Goal: Task Accomplishment & Management: Complete application form

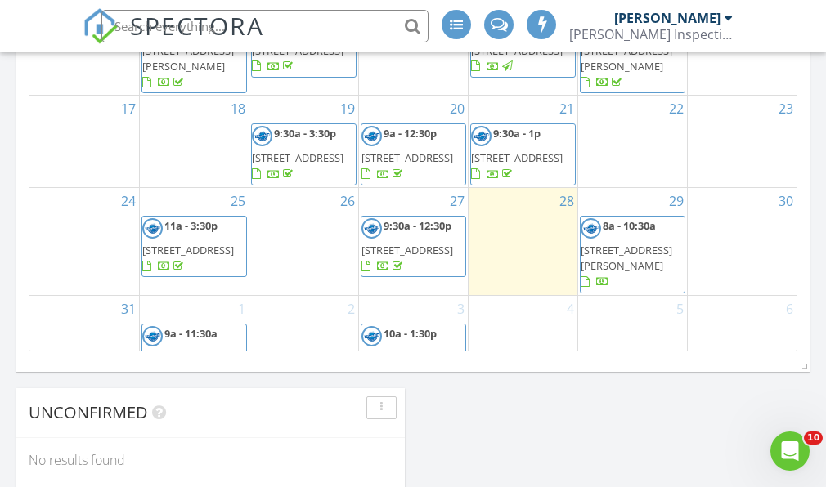
scroll to position [1191, 0]
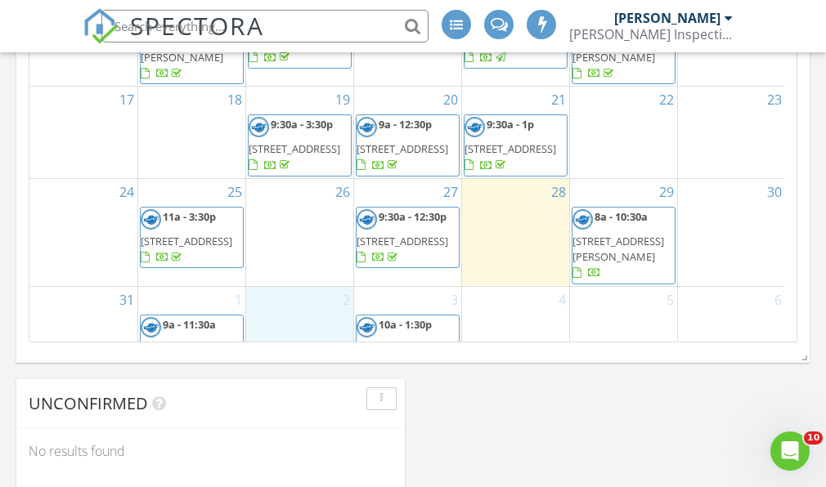
click at [286, 287] on div "2" at bounding box center [299, 348] width 107 height 123
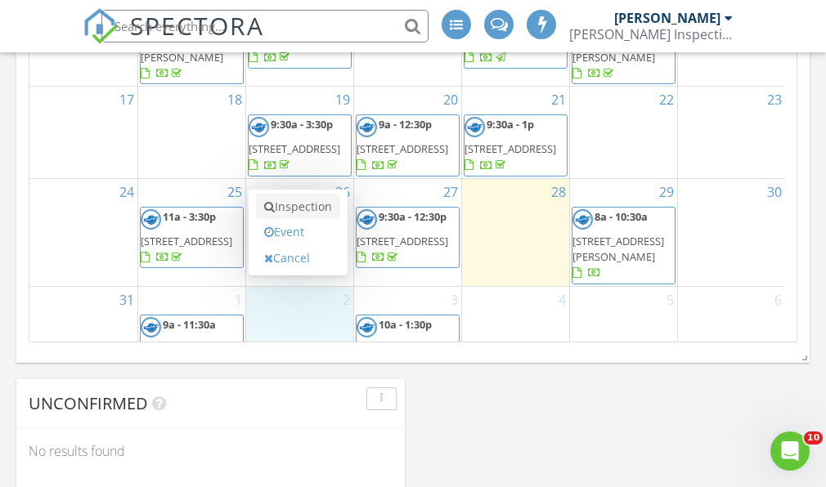
click at [299, 214] on link "Inspection" at bounding box center [298, 207] width 84 height 26
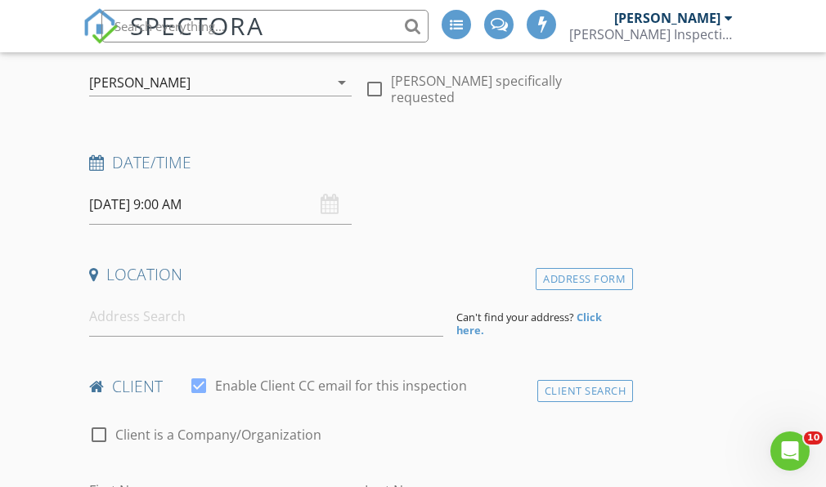
scroll to position [251, 0]
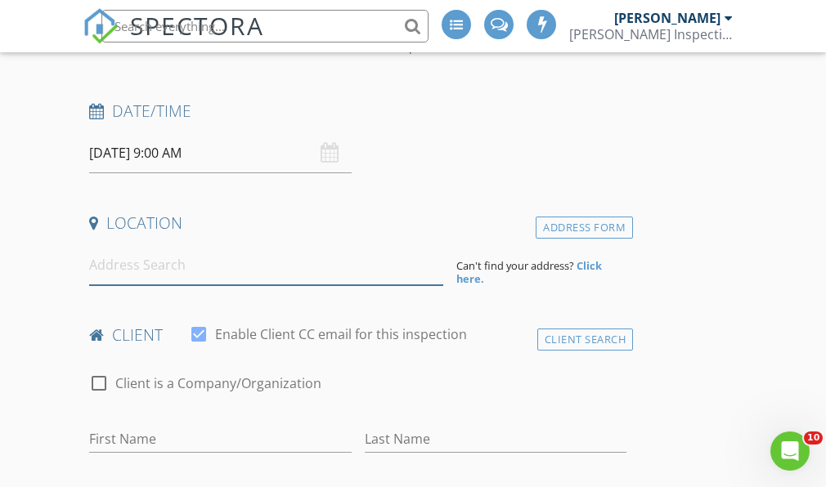
click at [164, 245] on input at bounding box center [266, 265] width 354 height 40
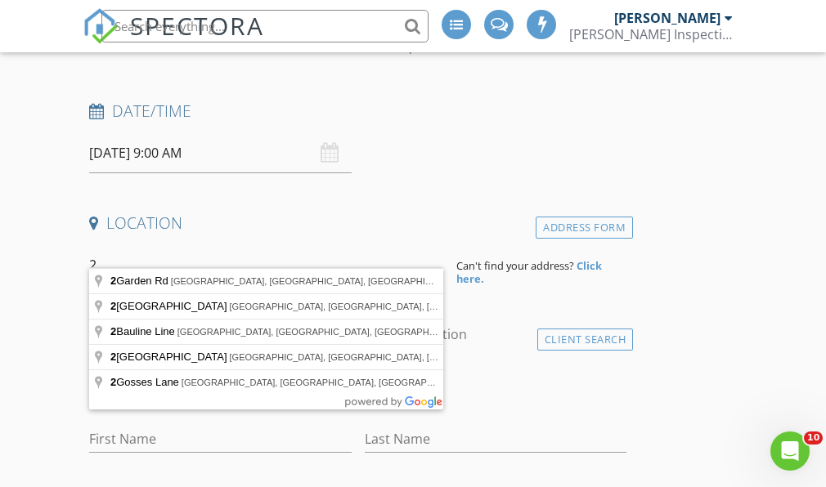
type input "2"
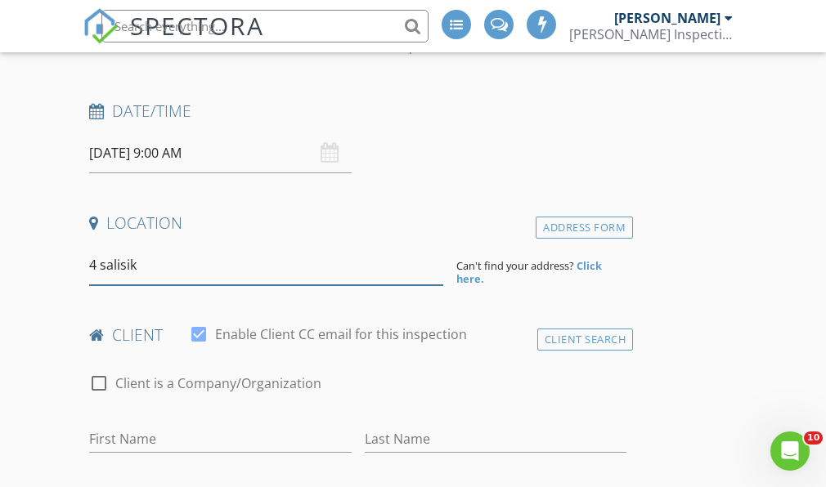
drag, startPoint x: 165, startPoint y: 242, endPoint x: 102, endPoint y: 247, distance: 63.2
click at [101, 247] on input "4 salisik" at bounding box center [266, 265] width 354 height 40
paste input "Sallesn"
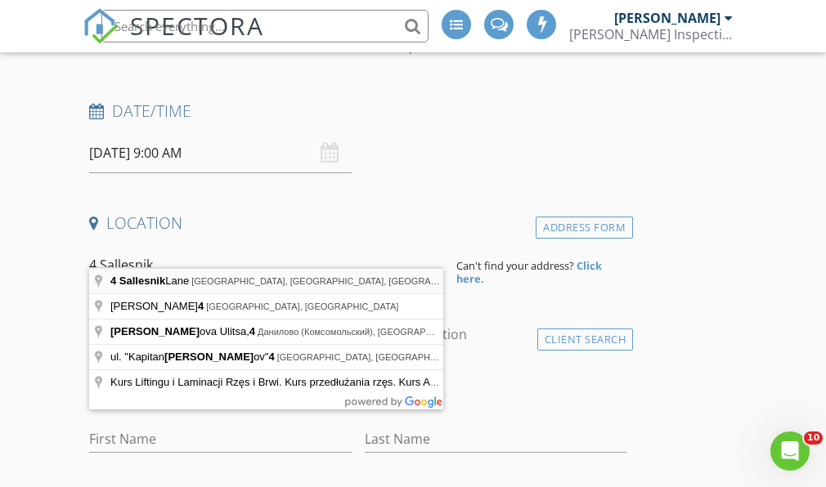
type input "[STREET_ADDRESS]"
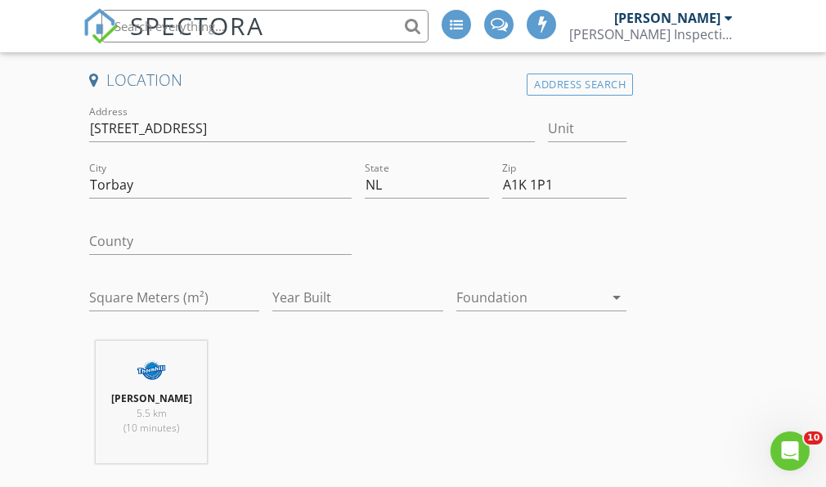
scroll to position [411, 0]
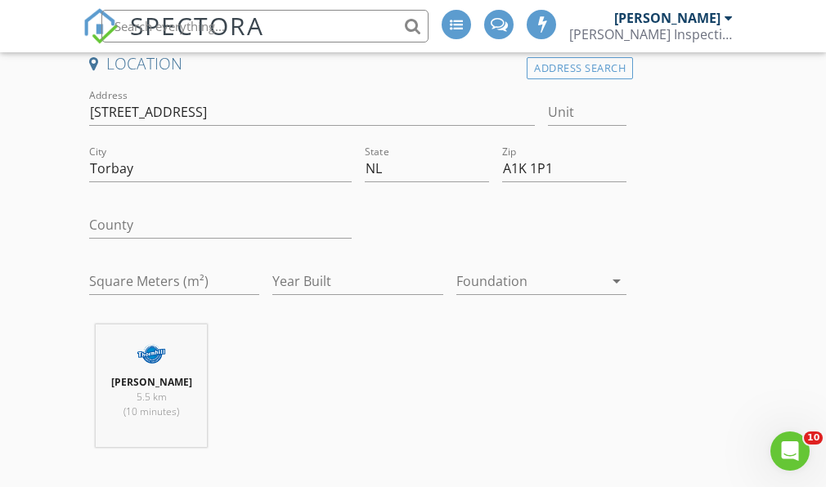
click at [496, 268] on div at bounding box center [529, 281] width 147 height 26
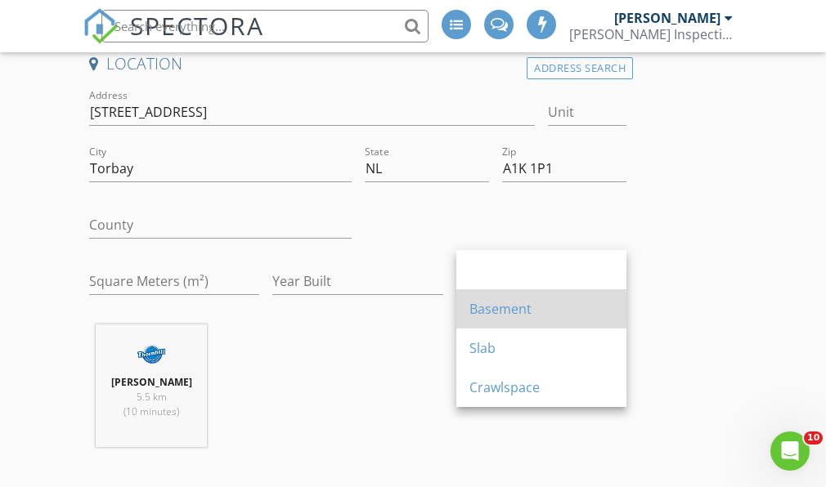
click at [491, 301] on div "Basement" at bounding box center [541, 309] width 144 height 20
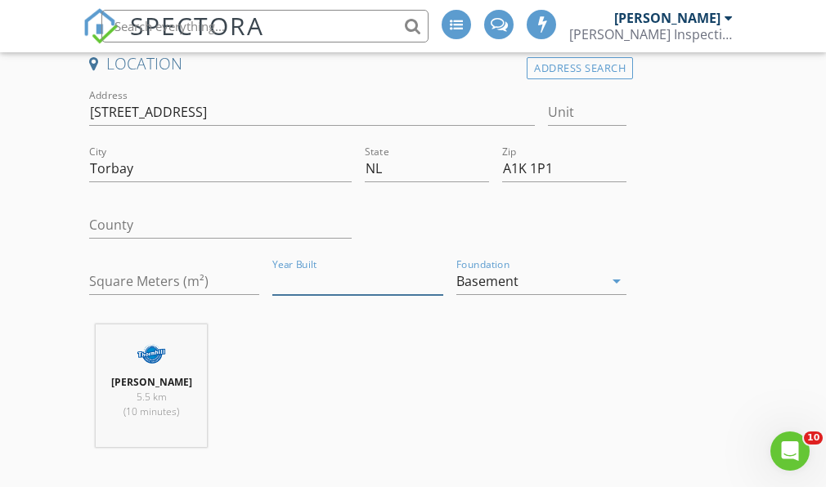
click at [322, 268] on input "Year Built" at bounding box center [357, 281] width 170 height 27
type input "2011"
click at [103, 268] on input "Square Meters (m²)" at bounding box center [174, 281] width 170 height 27
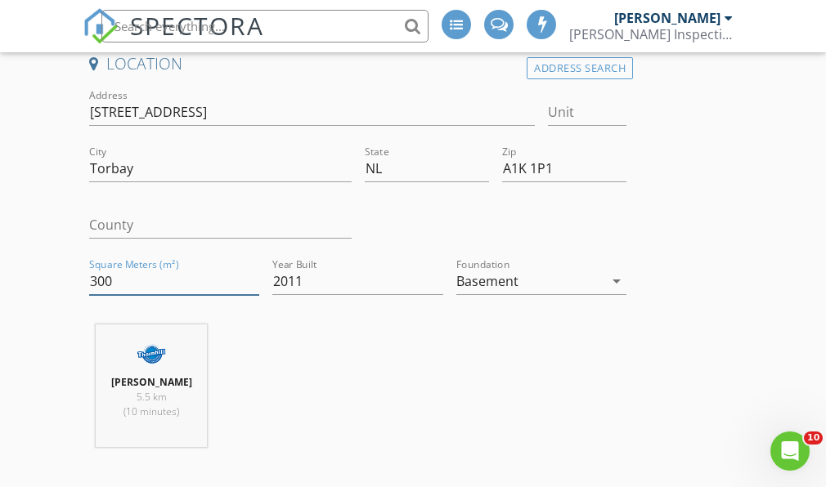
type input "300"
click at [246, 352] on div "[PERSON_NAME] 5.5 km (10 minutes)" at bounding box center [358, 393] width 550 height 136
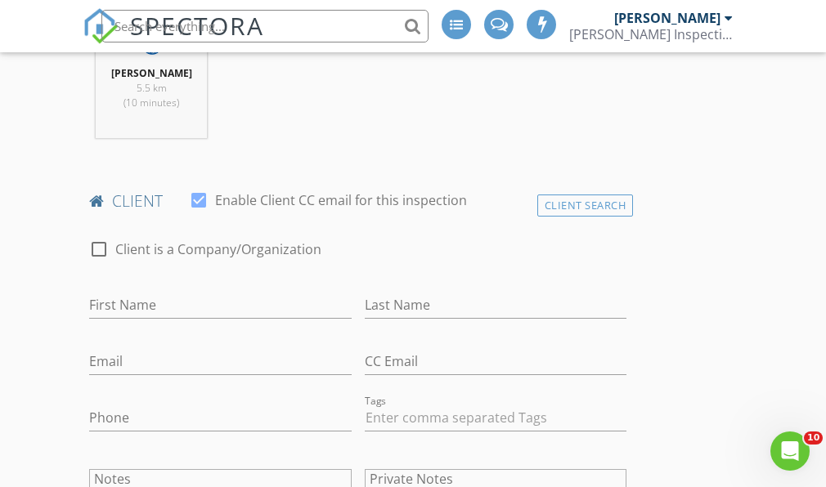
scroll to position [738, 0]
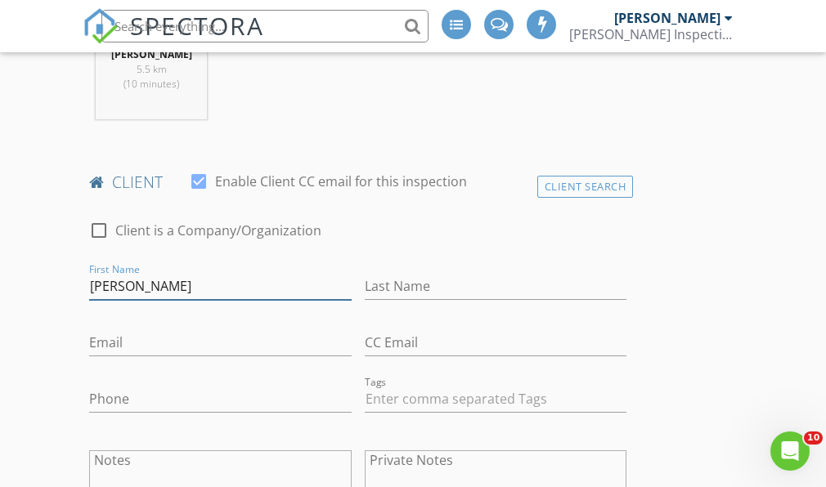
type input "[PERSON_NAME]"
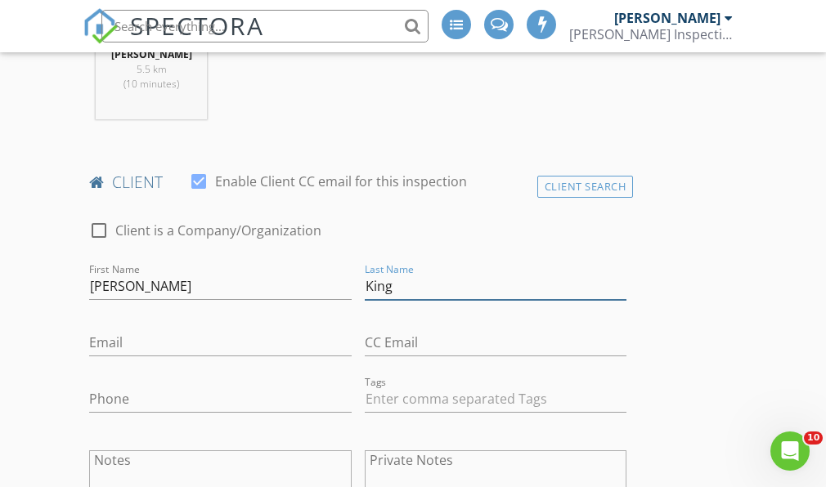
type input "King"
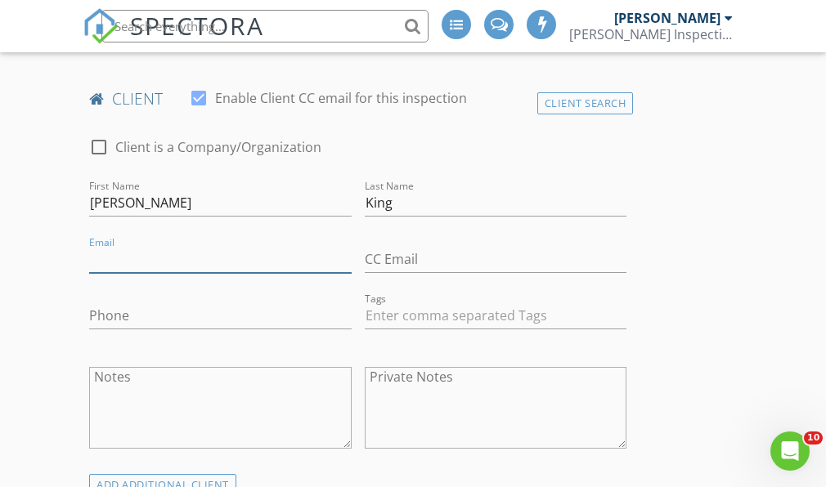
scroll to position [832, 0]
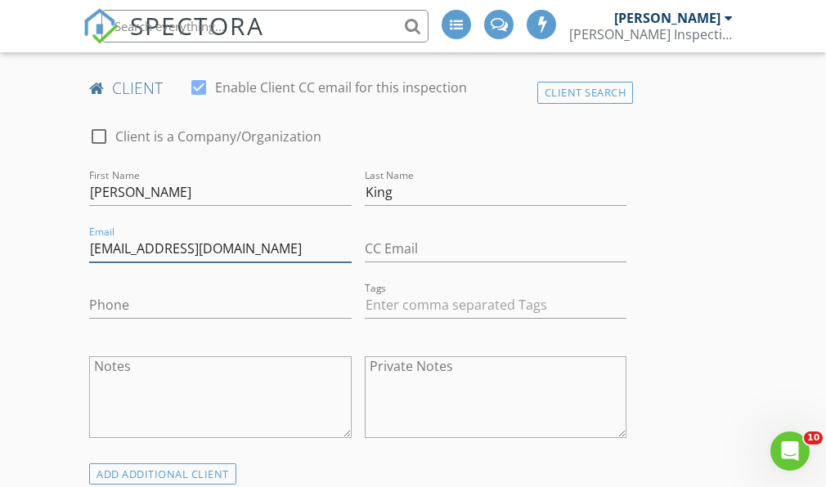
type input "[EMAIL_ADDRESS][DOMAIN_NAME]"
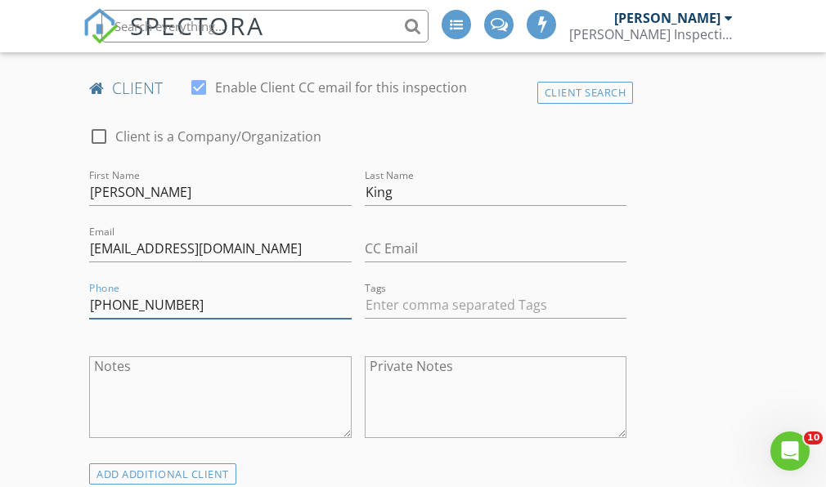
type input "[PHONE_NUMBER]"
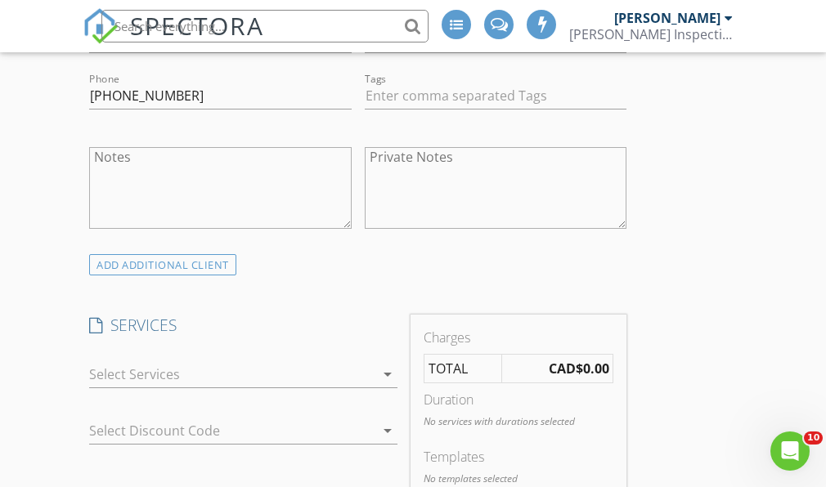
scroll to position [1118, 0]
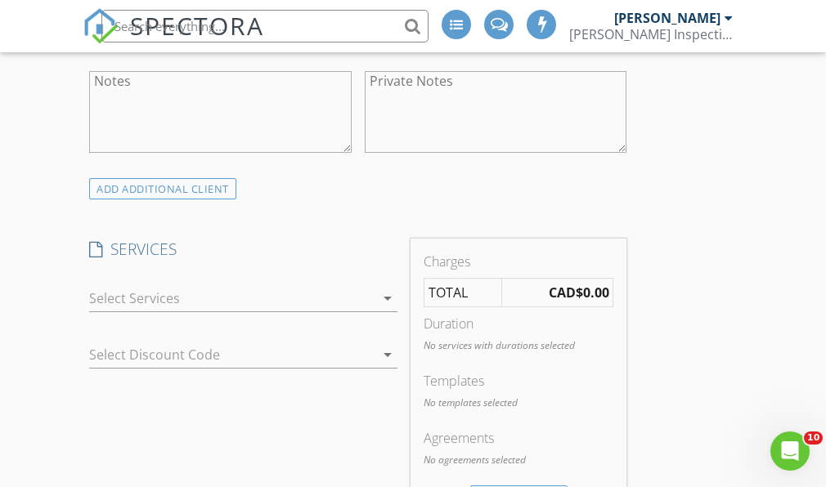
click at [130, 285] on div at bounding box center [231, 298] width 285 height 26
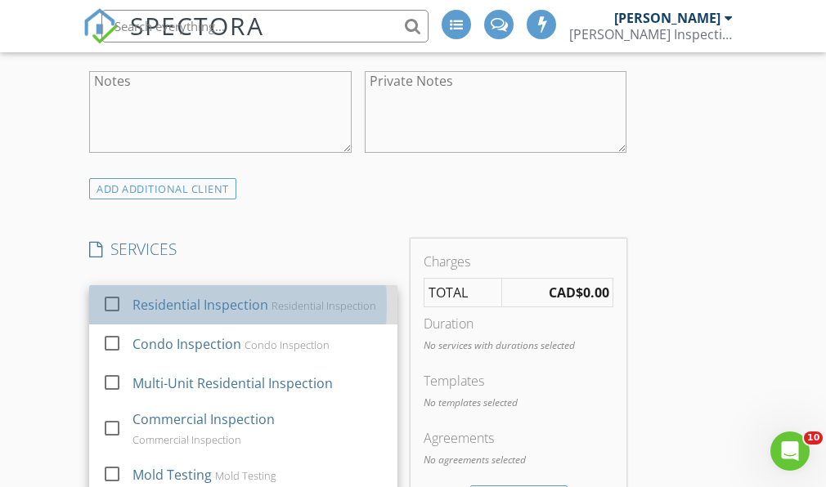
click at [128, 288] on div "check_box_outline_blank Residential Inspection Residential Inspection" at bounding box center [243, 304] width 282 height 37
checkbox input "true"
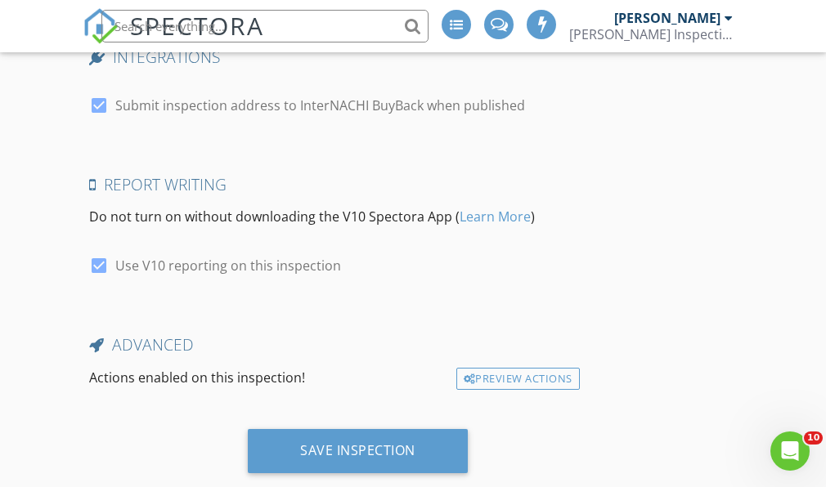
scroll to position [2804, 0]
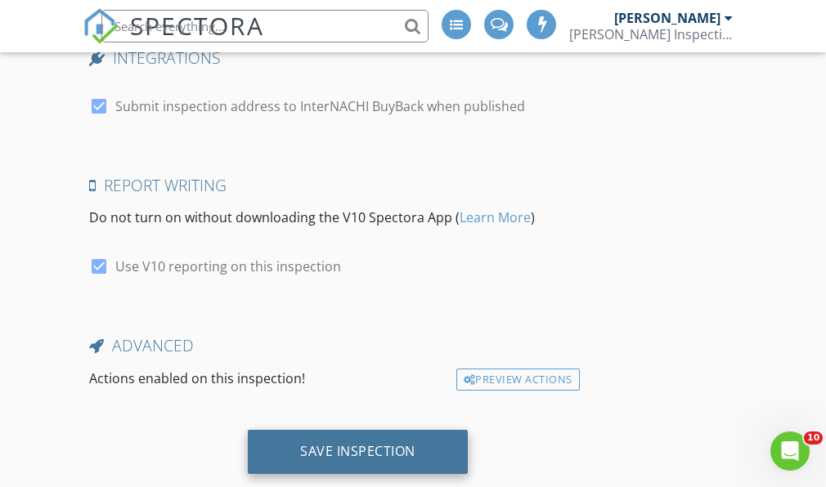
click at [312, 443] on div "Save Inspection" at bounding box center [357, 451] width 115 height 16
